Goal: Book appointment/travel/reservation

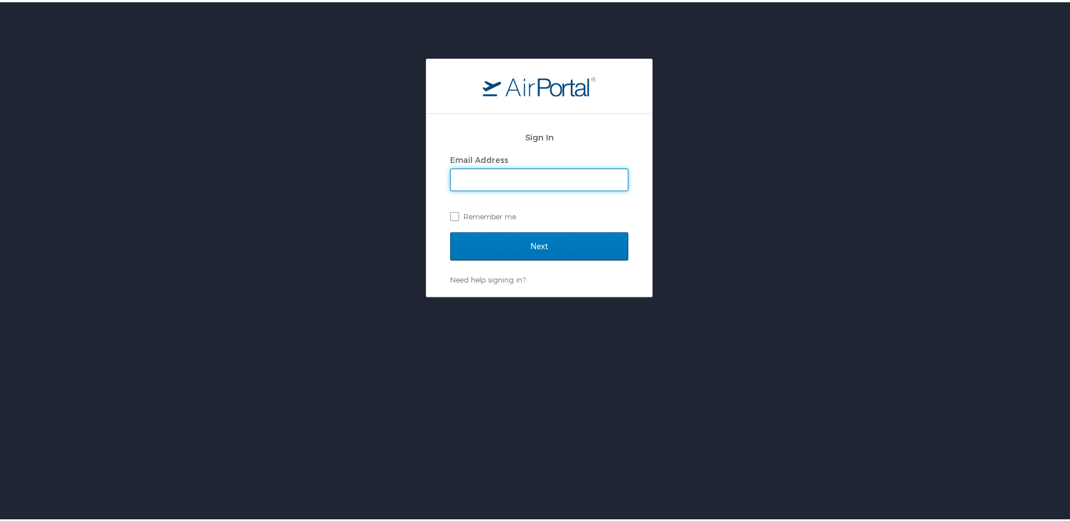
click at [589, 176] on input "Email Address" at bounding box center [539, 177] width 177 height 21
type input "[EMAIL_ADDRESS][DOMAIN_NAME]"
click at [450, 230] on input "Next" at bounding box center [539, 244] width 178 height 28
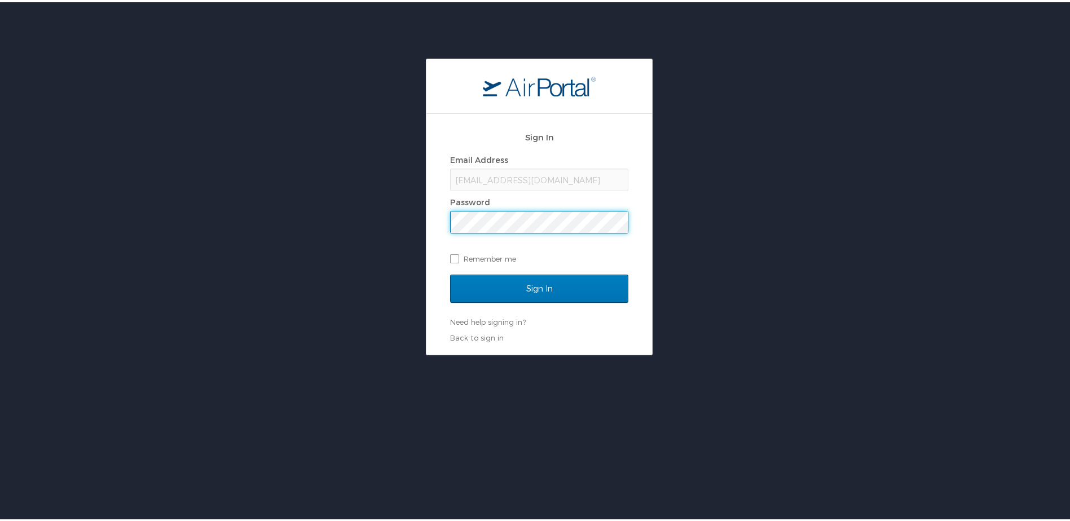
click at [450, 272] on input "Sign In" at bounding box center [539, 286] width 178 height 28
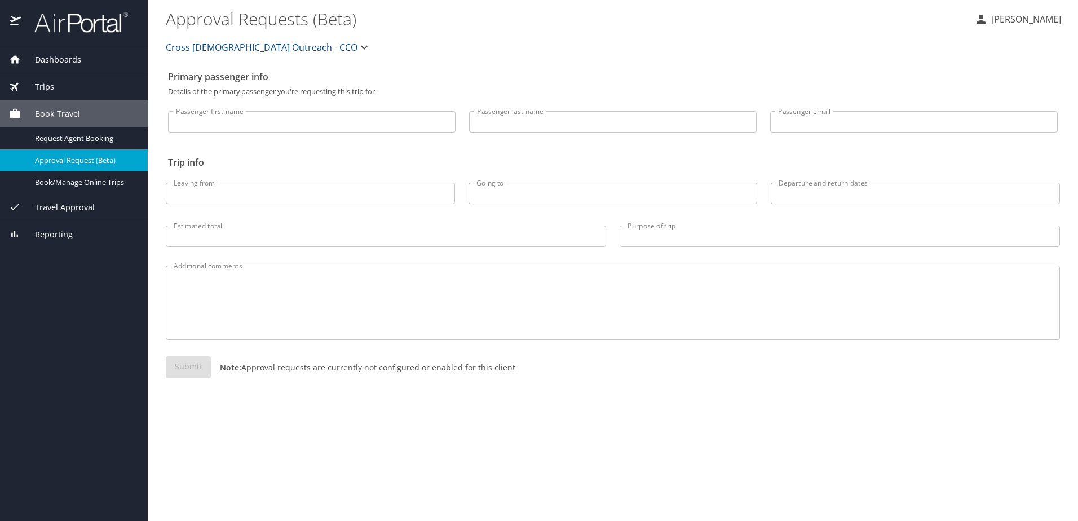
click at [240, 124] on input "Passenger first name" at bounding box center [312, 121] width 288 height 21
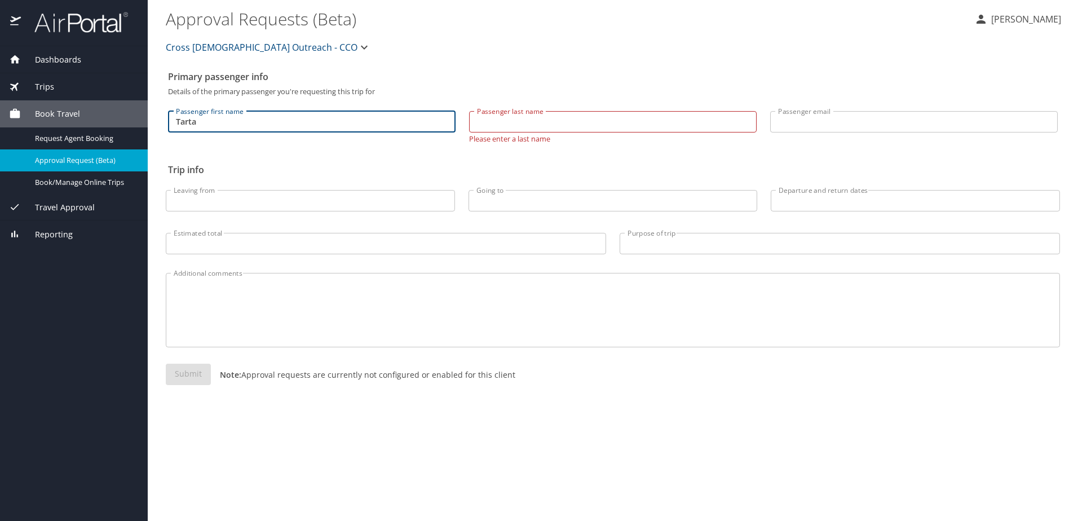
click at [201, 118] on input "Tarta" at bounding box center [312, 121] width 288 height 21
click at [191, 122] on input "Tarta" at bounding box center [312, 121] width 288 height 21
type input "[PERSON_NAME]"
click at [505, 127] on input "Passenger last name" at bounding box center [613, 121] width 288 height 21
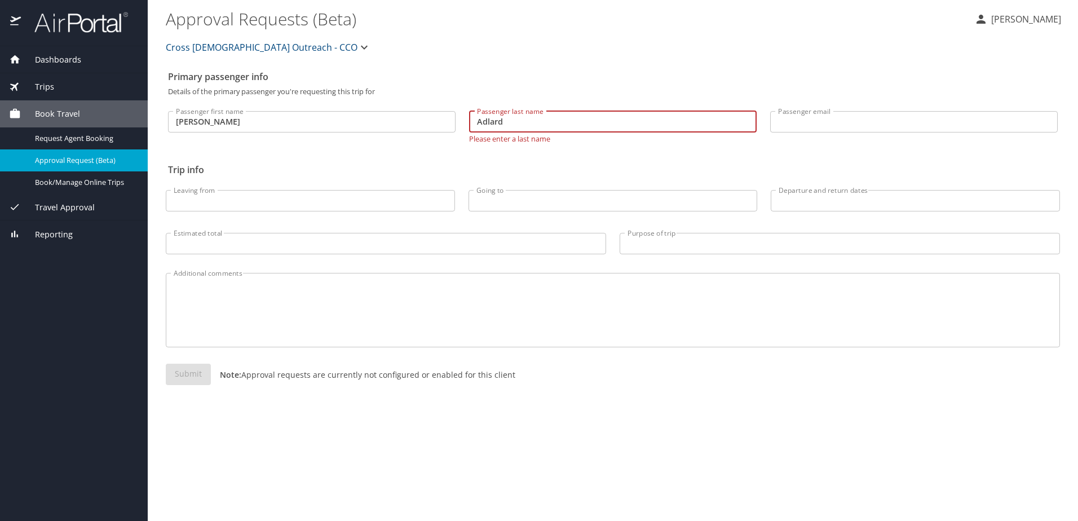
type input "Adlard"
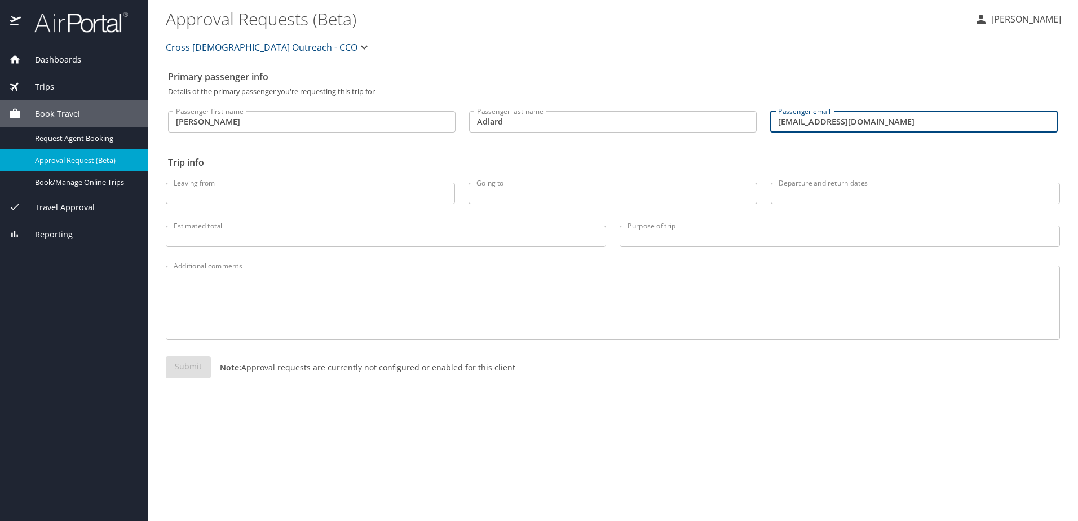
type input "[EMAIL_ADDRESS][DOMAIN_NAME]"
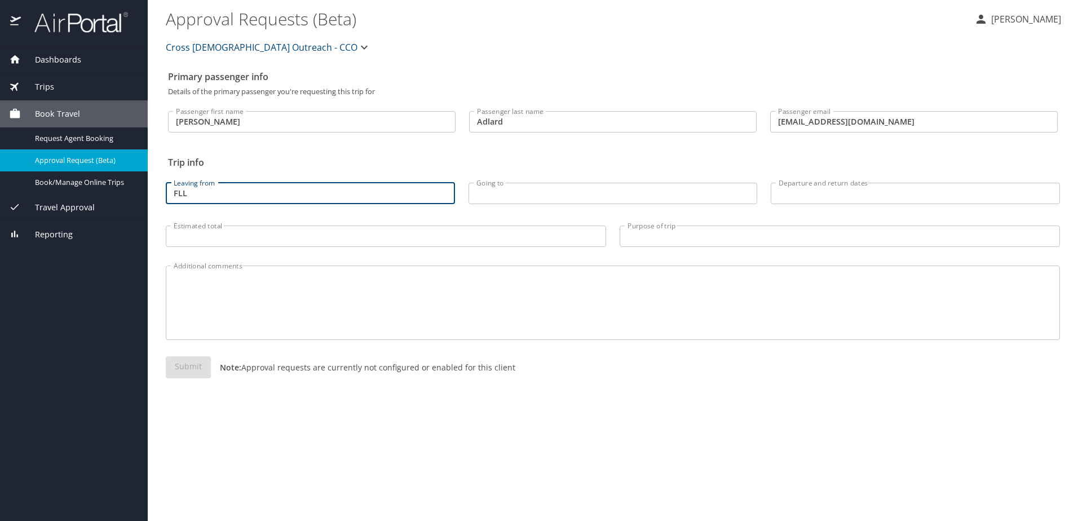
type input "FLL"
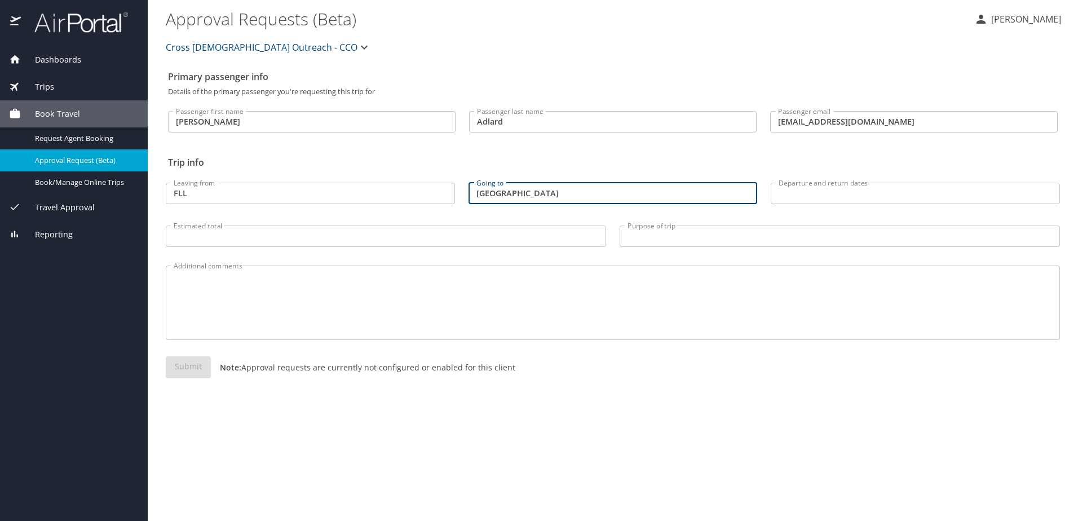
type input "[GEOGRAPHIC_DATA]"
click at [915, 206] on p at bounding box center [915, 206] width 289 height 1
click at [904, 186] on input "Departure and return dates" at bounding box center [915, 193] width 289 height 21
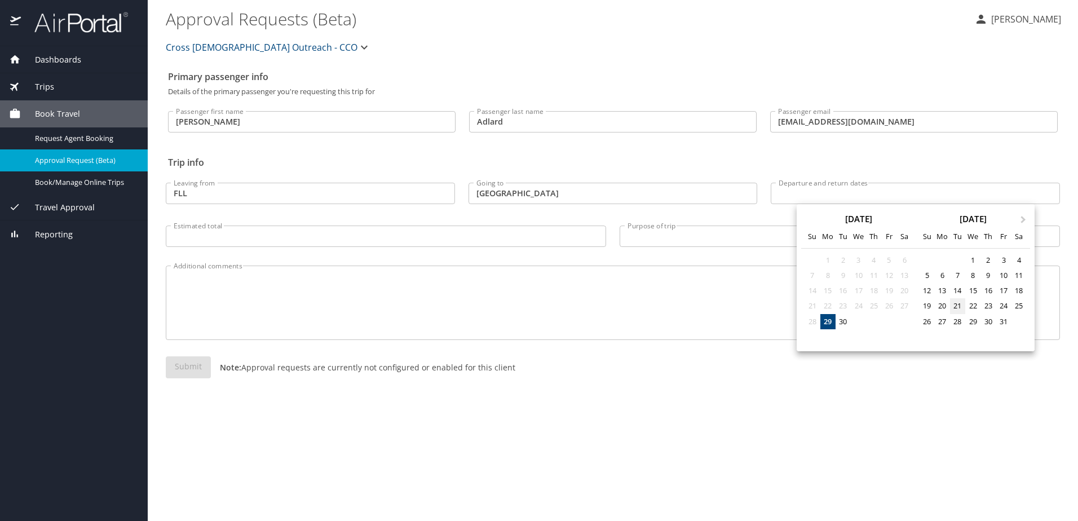
click at [963, 305] on div "21" at bounding box center [957, 305] width 15 height 15
click at [1007, 306] on div "24" at bounding box center [1003, 305] width 15 height 15
type input "10/21/2025 🠦 10/24/2025"
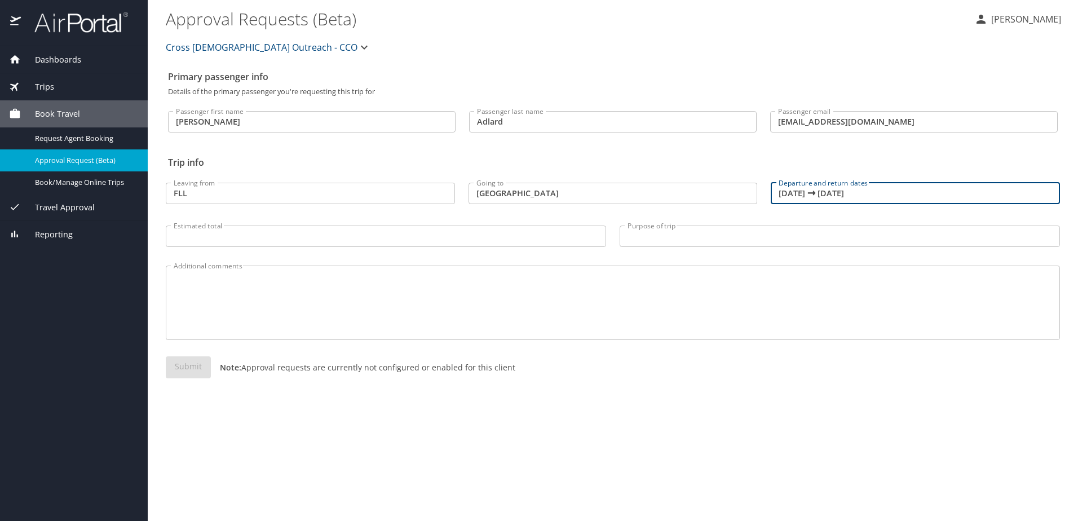
click at [42, 112] on span "Book Travel" at bounding box center [50, 114] width 59 height 12
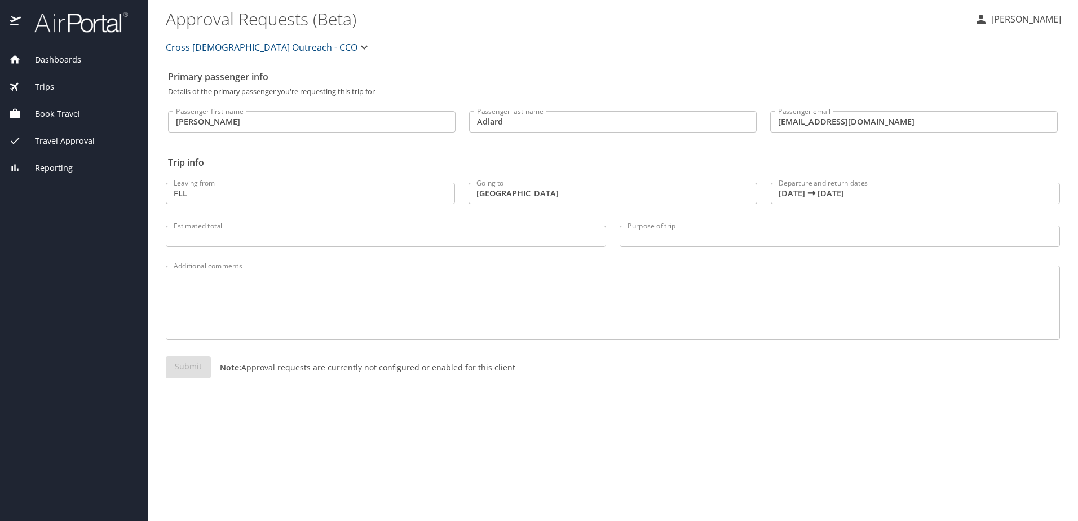
click at [42, 112] on span "Book Travel" at bounding box center [50, 114] width 59 height 12
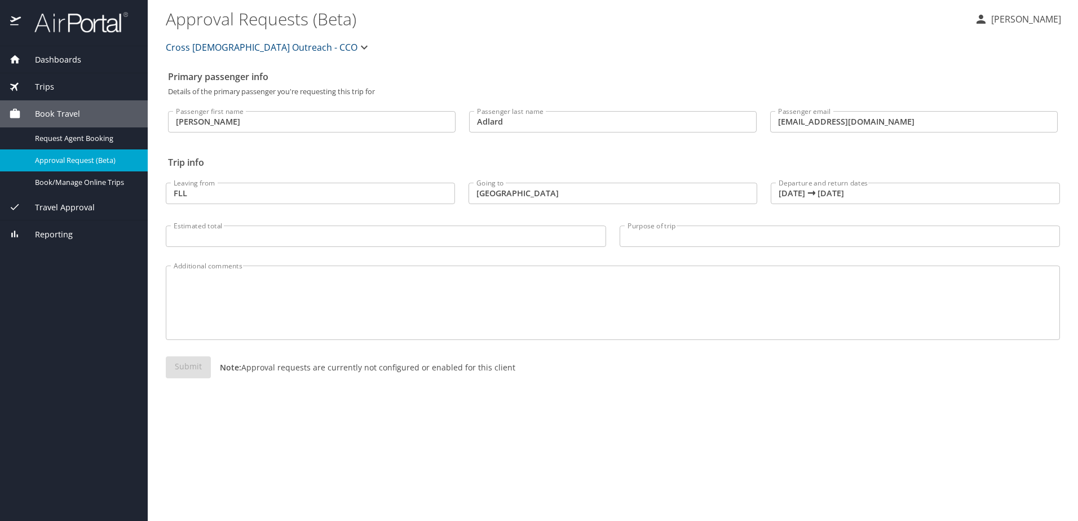
click at [42, 115] on span "Book Travel" at bounding box center [50, 114] width 59 height 12
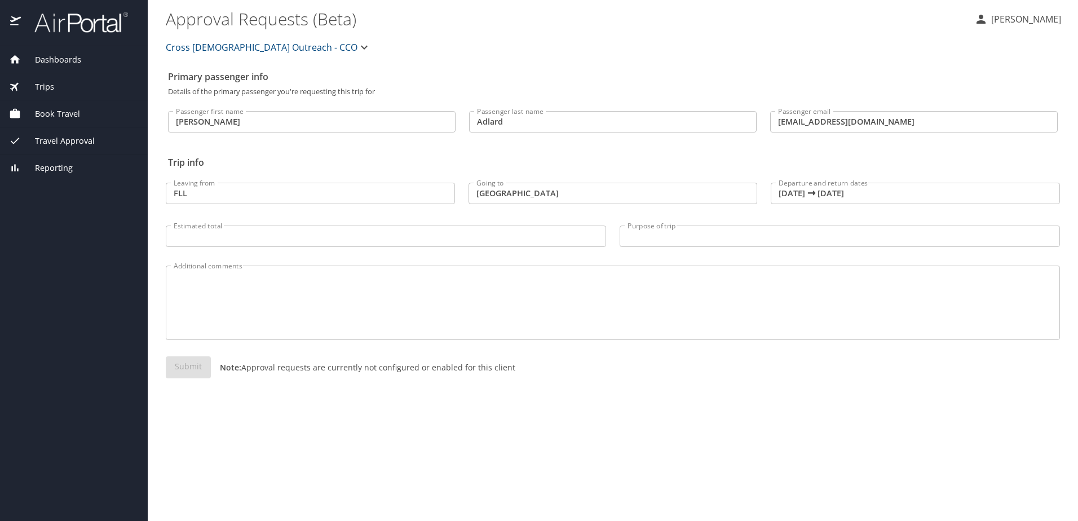
click at [42, 115] on span "Book Travel" at bounding box center [50, 114] width 59 height 12
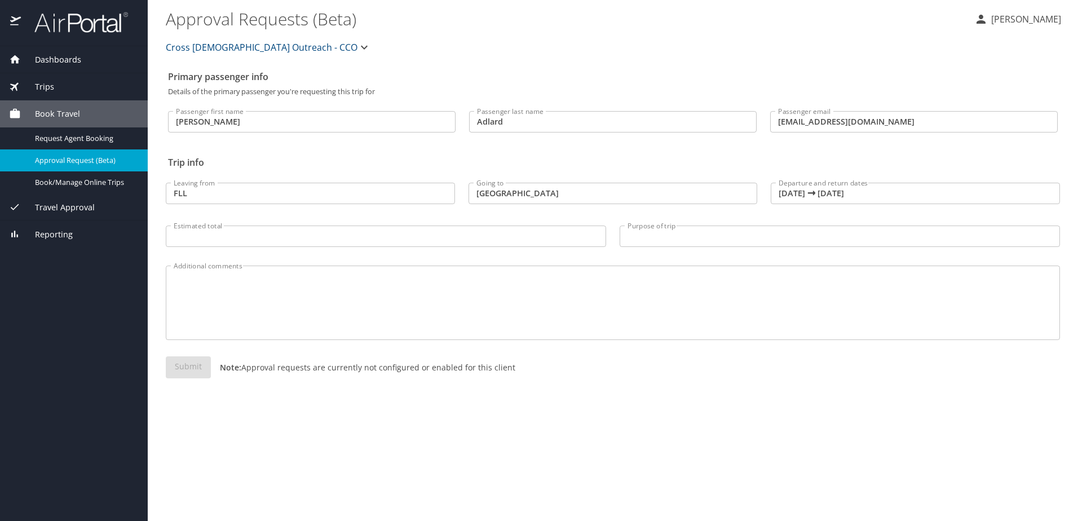
click at [39, 89] on span "Trips" at bounding box center [37, 87] width 33 height 12
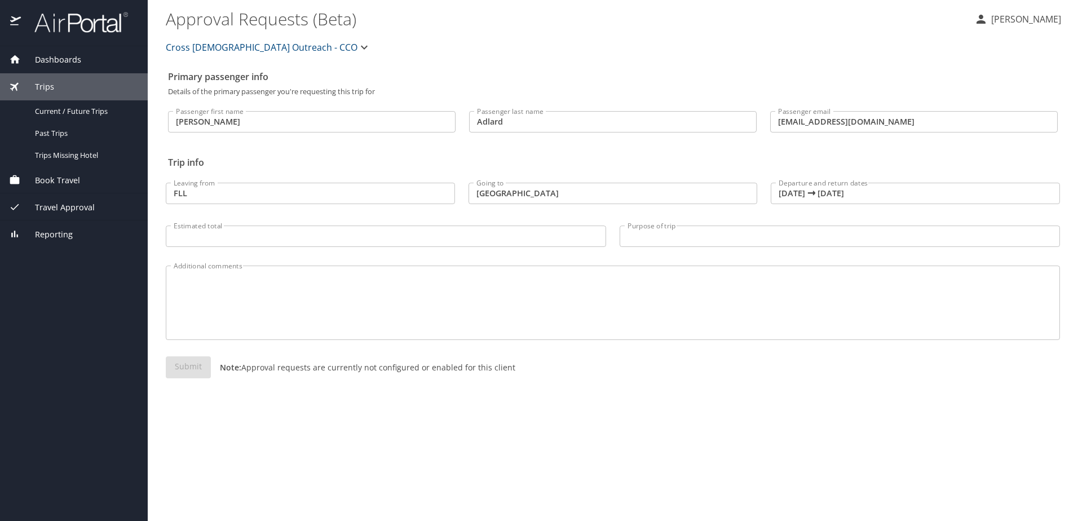
click at [42, 89] on span "Trips" at bounding box center [37, 87] width 33 height 12
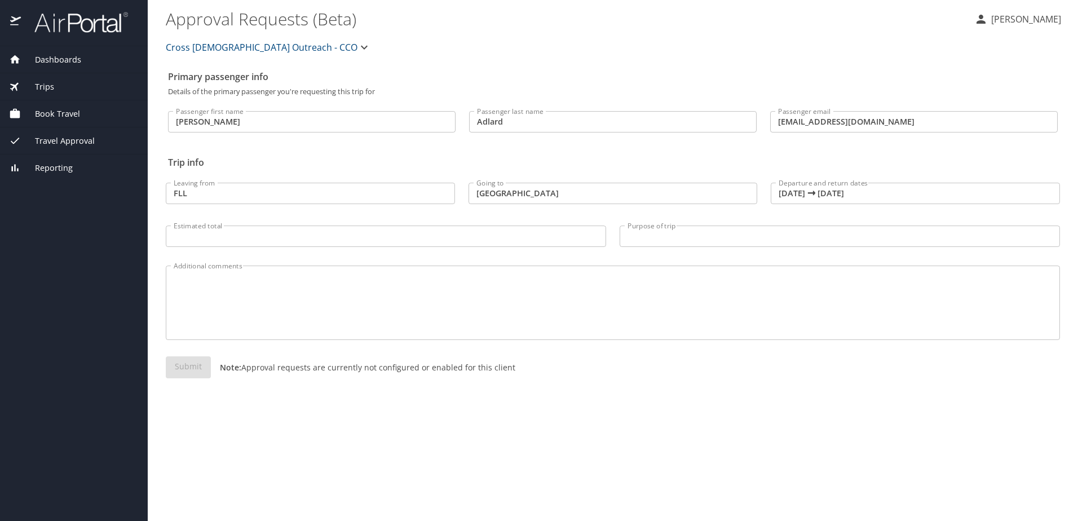
click at [63, 114] on span "Book Travel" at bounding box center [50, 114] width 59 height 12
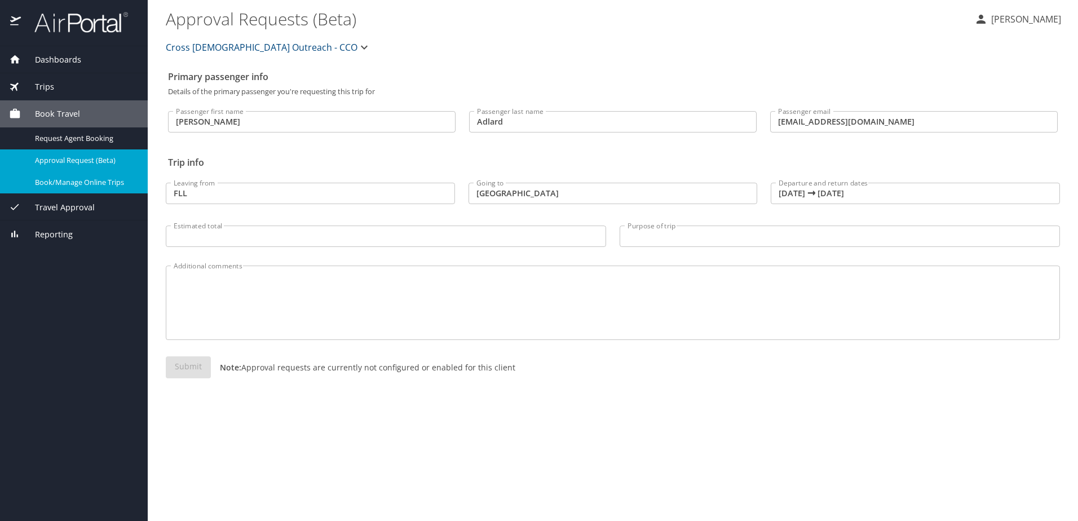
click at [49, 178] on span "Book/Manage Online Trips" at bounding box center [84, 182] width 99 height 11
